Goal: Information Seeking & Learning: Learn about a topic

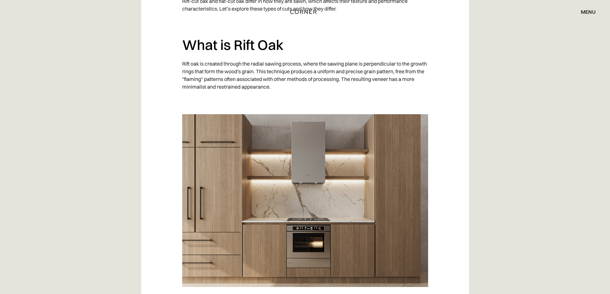
scroll to position [503, 0]
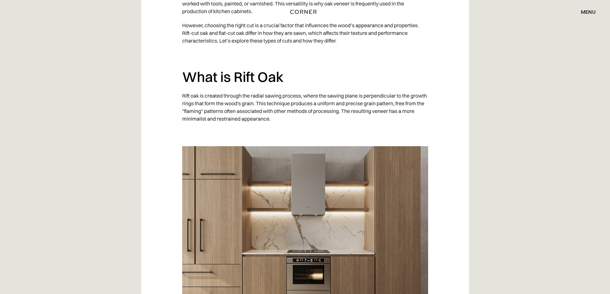
click at [256, 89] on p "Rift oak is created through the radial sawing process, where the sawing plane i…" at bounding box center [305, 107] width 246 height 37
click at [255, 89] on p "Rift oak is created through the radial sawing process, where the sawing plane i…" at bounding box center [305, 107] width 246 height 37
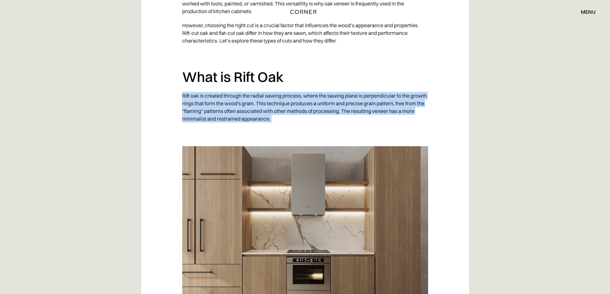
click at [255, 89] on p "Rift oak is created through the radial sawing process, where the sawing plane i…" at bounding box center [305, 107] width 246 height 37
click at [253, 89] on p "Rift oak is created through the radial sawing process, where the sawing plane i…" at bounding box center [305, 107] width 246 height 37
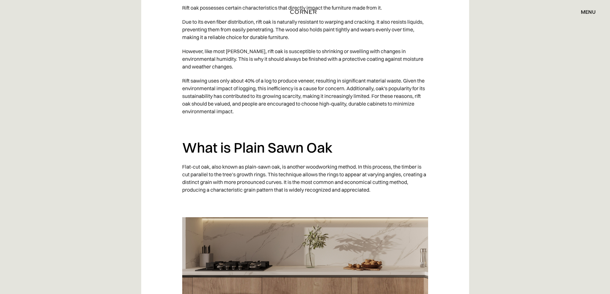
scroll to position [887, 0]
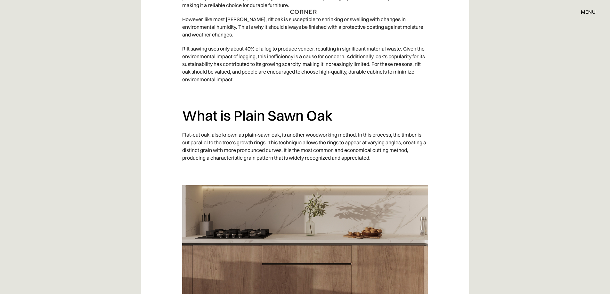
click at [218, 128] on p "Flat-cut oak, also known as plain-sawn oak, is another woodworking method. In t…" at bounding box center [305, 146] width 246 height 37
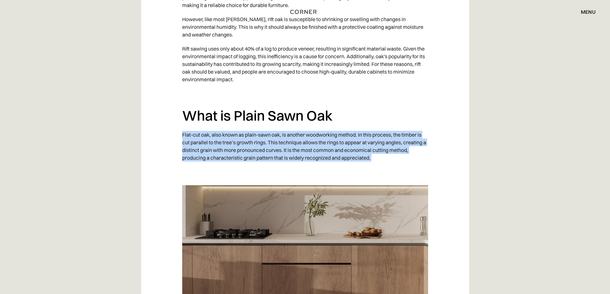
click at [218, 128] on p "Flat-cut oak, also known as plain-sawn oak, is another woodworking method. In t…" at bounding box center [305, 146] width 246 height 37
click at [237, 86] on p "‍" at bounding box center [305, 93] width 246 height 14
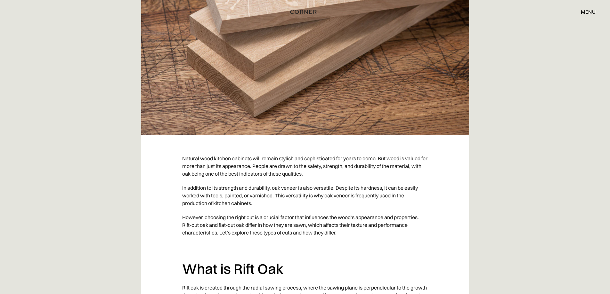
scroll to position [407, 0]
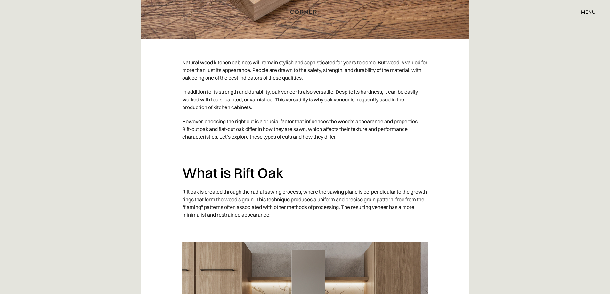
click at [278, 185] on p "Rift oak is created through the radial sawing process, where the sawing plane i…" at bounding box center [305, 203] width 246 height 37
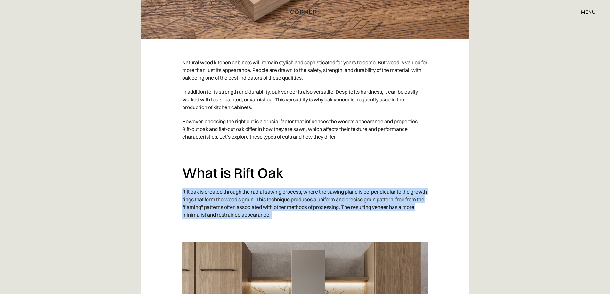
click at [278, 185] on p "Rift oak is created through the radial sawing process, where the sawing plane i…" at bounding box center [305, 203] width 246 height 37
click at [198, 114] on p "However, choosing the right cut is a crucial factor that influences the wood’s …" at bounding box center [305, 128] width 246 height 29
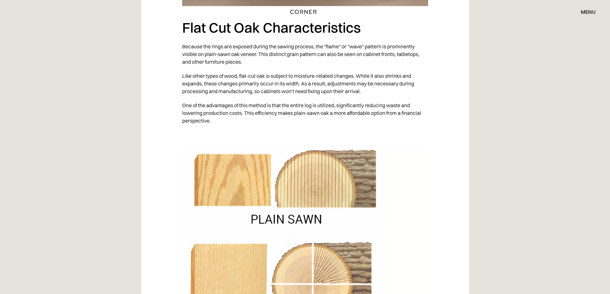
scroll to position [1207, 0]
